Goal: Transaction & Acquisition: Purchase product/service

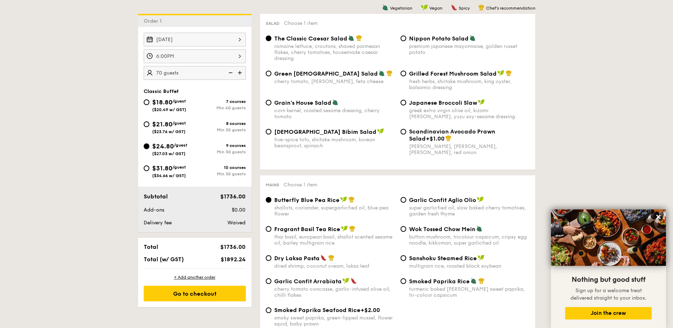
scroll to position [213, 0]
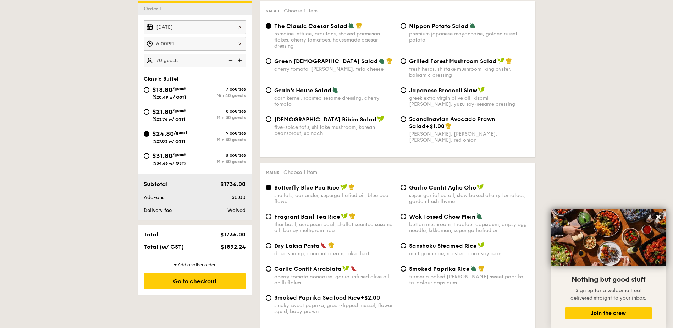
click at [173, 107] on div "$21.80 /guest ($23.76 w/ GST)" at bounding box center [169, 114] width 34 height 15
click at [149, 109] on input "$21.80 /guest ($23.76 w/ GST) 8 courses Min 30 guests" at bounding box center [147, 112] width 6 height 6
radio input "true"
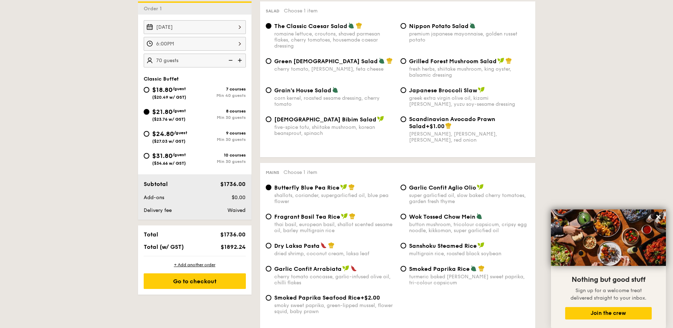
radio input "true"
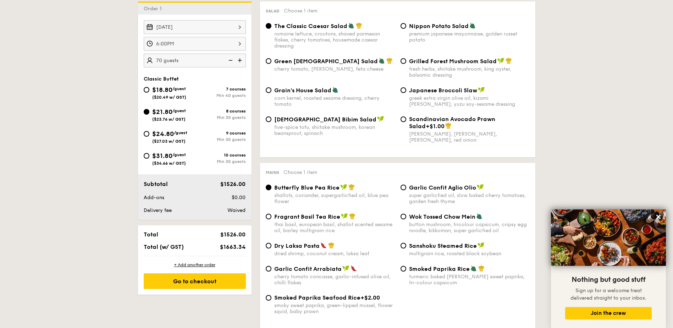
click at [168, 137] on span "$24.80" at bounding box center [163, 134] width 22 height 8
click at [149, 137] on input "$24.80 /guest ($27.03 w/ GST) 9 courses Min 30 guests" at bounding box center [147, 134] width 6 height 6
radio input "true"
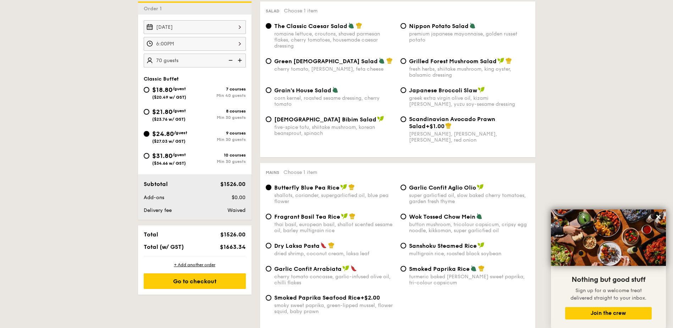
radio input "true"
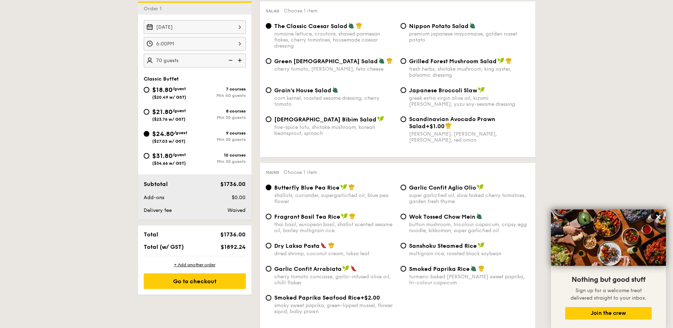
click at [180, 118] on div "$21.80 /guest ($23.76 w/ GST)" at bounding box center [169, 114] width 34 height 15
drag, startPoint x: 179, startPoint y: 118, endPoint x: 173, endPoint y: 115, distance: 7.0
click at [172, 115] on span "$21.80" at bounding box center [162, 112] width 20 height 8
click at [149, 115] on input "$21.80 /guest ($23.76 w/ GST) 8 courses Min 30 guests" at bounding box center [147, 112] width 6 height 6
radio input "true"
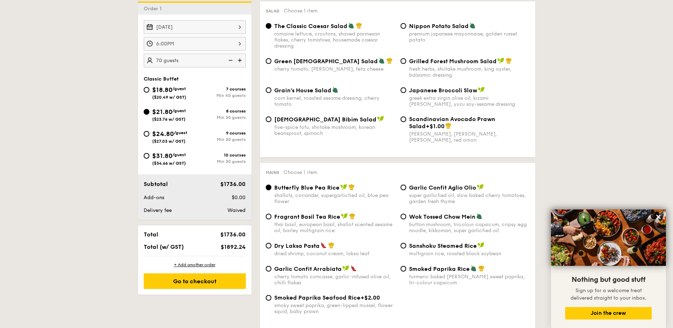
radio input "true"
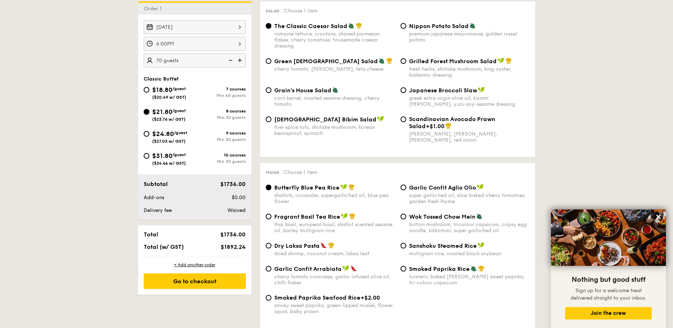
radio input "true"
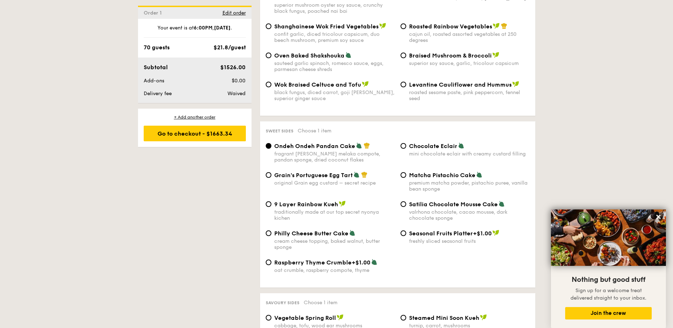
scroll to position [973, 0]
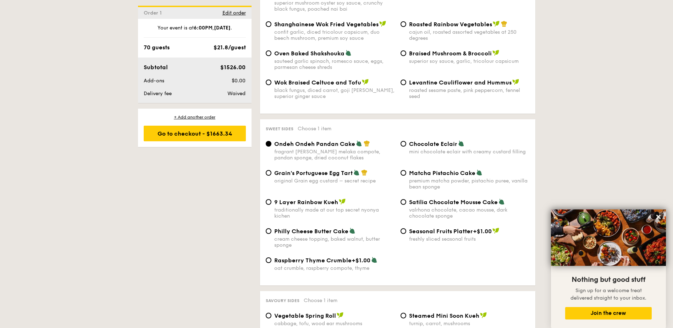
click at [439, 149] on div "mini chocolate eclair with creamy custard filling" at bounding box center [469, 152] width 121 height 6
click at [406, 141] on input "Chocolate Eclair mini chocolate eclair with creamy custard filling" at bounding box center [403, 144] width 6 height 6
radio input "true"
click at [326, 178] on div "original Grain egg custard – secret recipe" at bounding box center [334, 181] width 121 height 6
click at [271, 170] on input "Grain's Portuguese Egg Tart original Grain egg custard – secret recipe" at bounding box center [269, 173] width 6 height 6
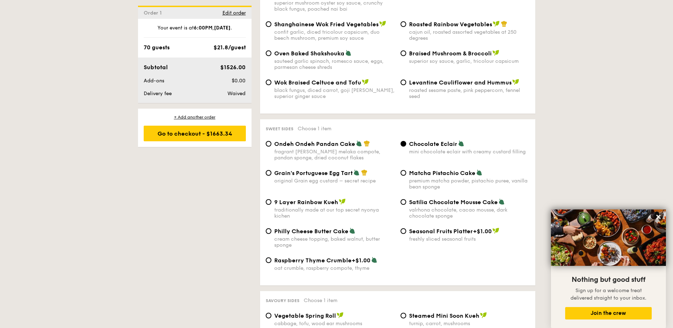
radio input "true"
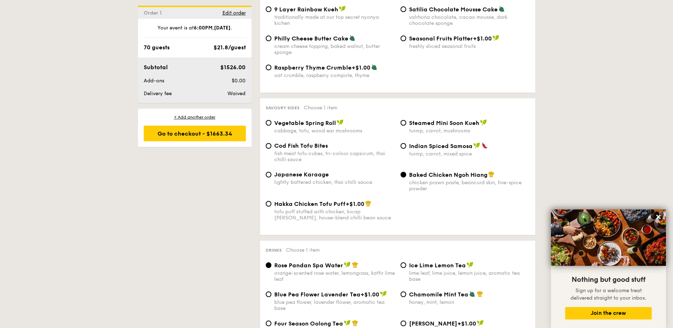
scroll to position [1173, 0]
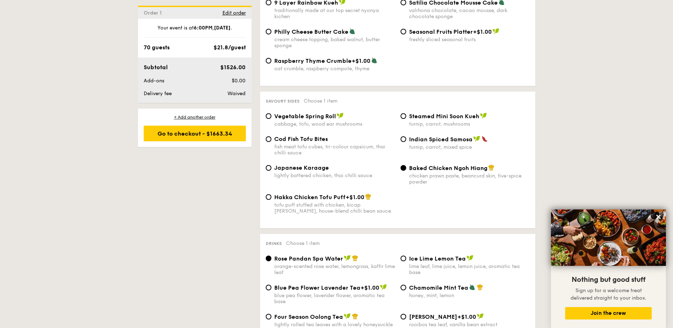
click at [448, 136] on span "Indian Spiced Samosa" at bounding box center [440, 139] width 63 height 7
click at [406, 136] on input "Indian Spiced Samosa turnip, carrot, mixed spice" at bounding box center [403, 139] width 6 height 6
radio input "true"
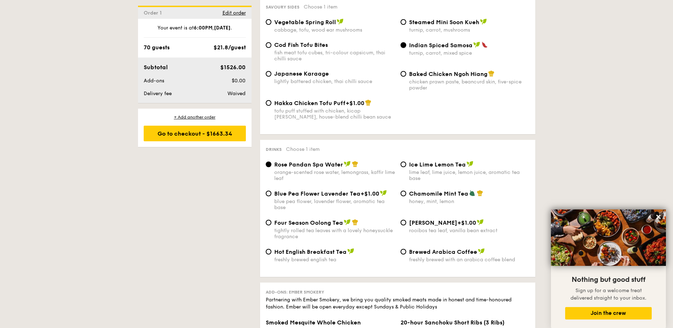
scroll to position [1279, 0]
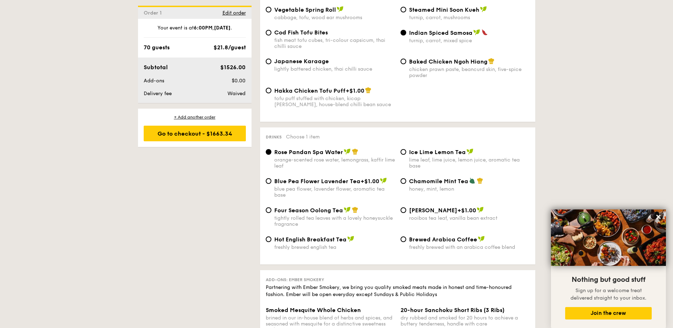
click at [447, 157] on div "lime leaf, lime juice, lemon juice, aromatic tea base" at bounding box center [469, 163] width 121 height 12
click at [406, 149] on input "Ice Lime Lemon Tea lime leaf, lime juice, lemon juice, aromatic tea base" at bounding box center [403, 152] width 6 height 6
radio input "true"
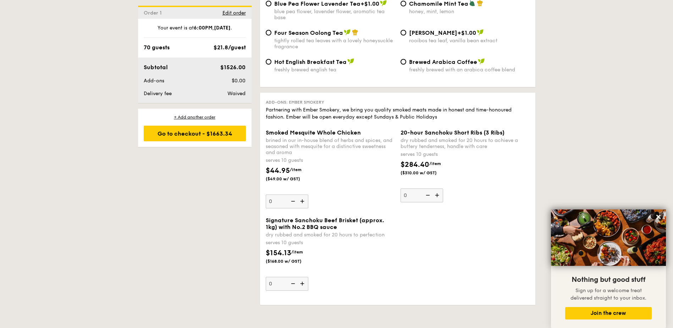
scroll to position [1598, 0]
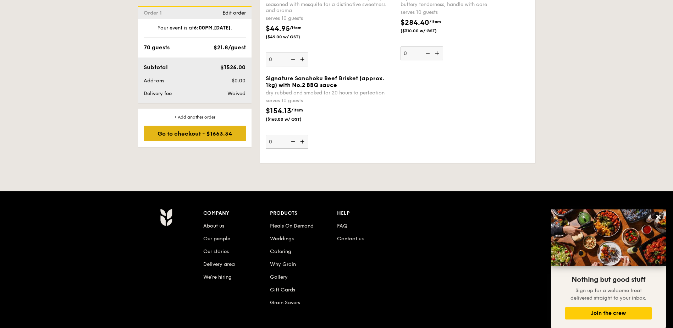
click at [172, 136] on div "Go to checkout - $1663.34" at bounding box center [195, 134] width 102 height 16
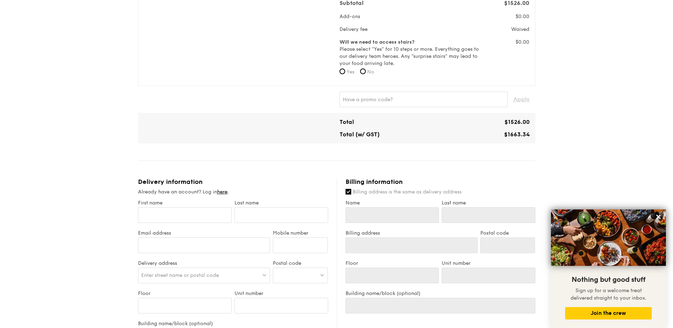
scroll to position [248, 0]
